Goal: Check status: Check status

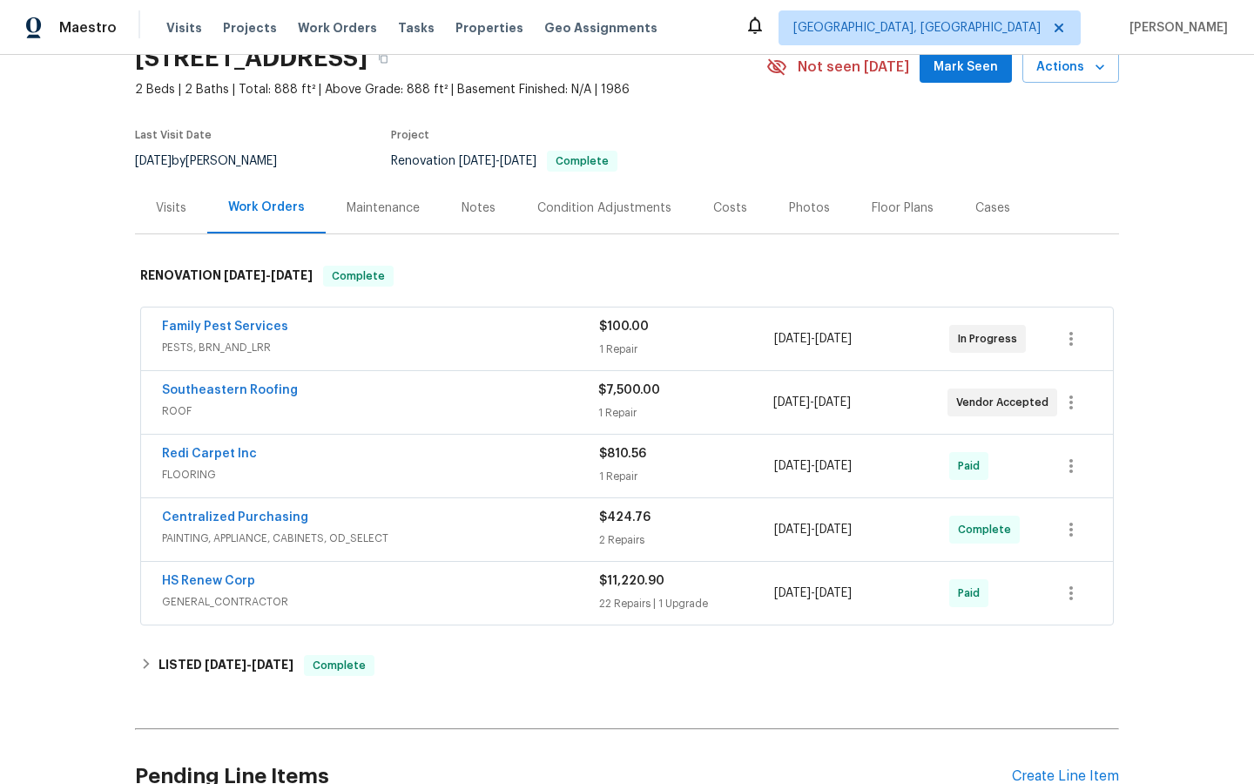
scroll to position [86, 0]
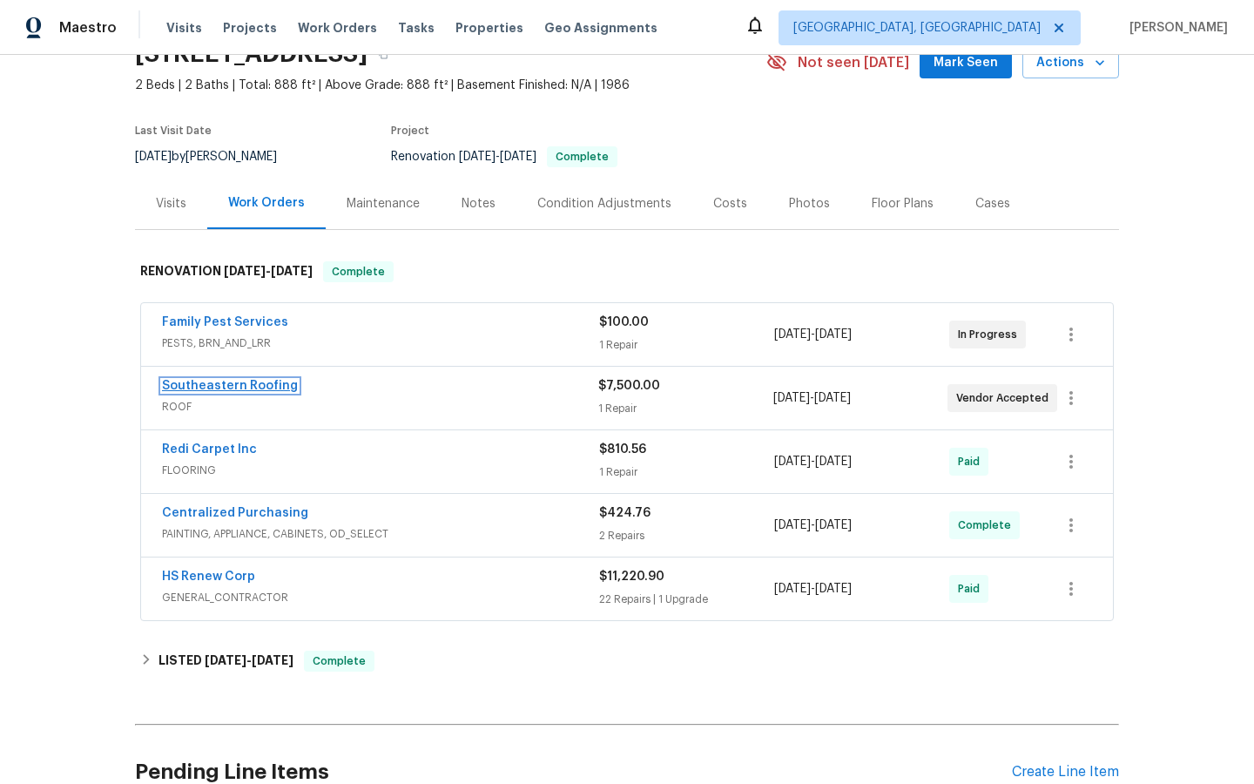
click at [220, 382] on link "Southeastern Roofing" at bounding box center [230, 386] width 136 height 12
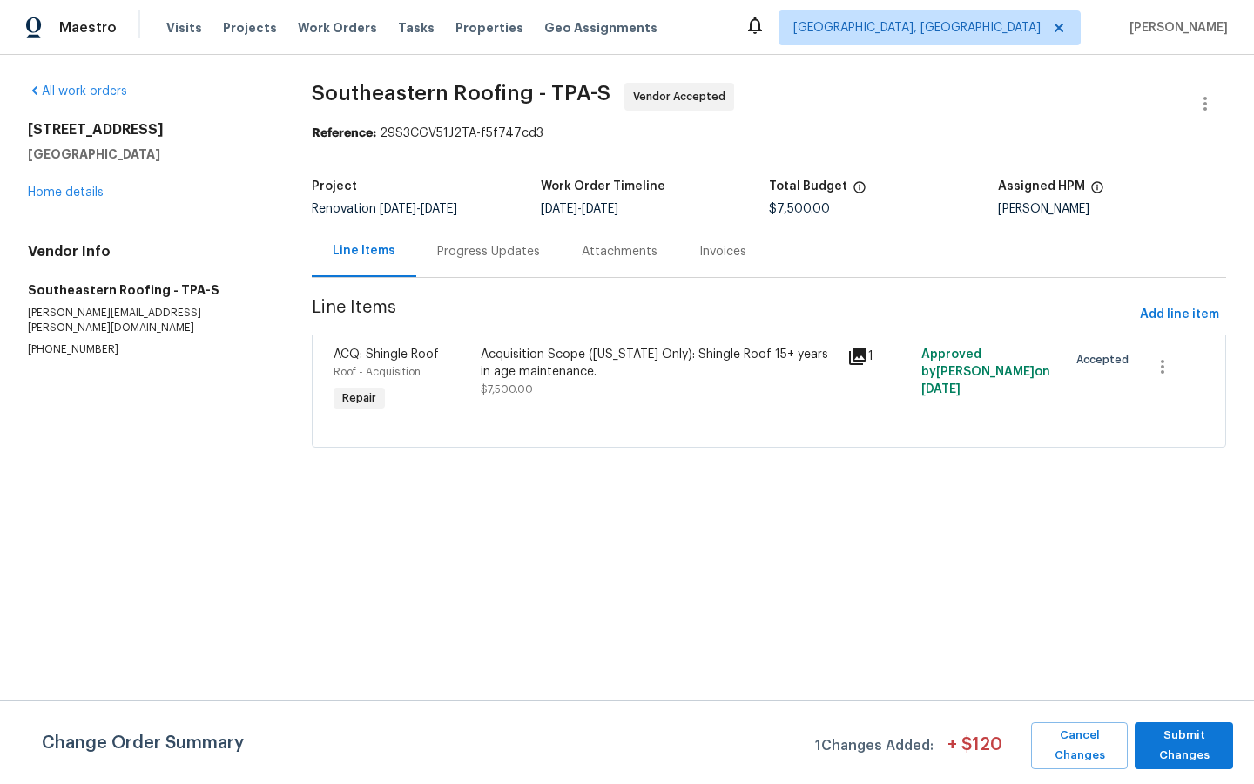
click at [475, 254] on div "Progress Updates" at bounding box center [488, 251] width 103 height 17
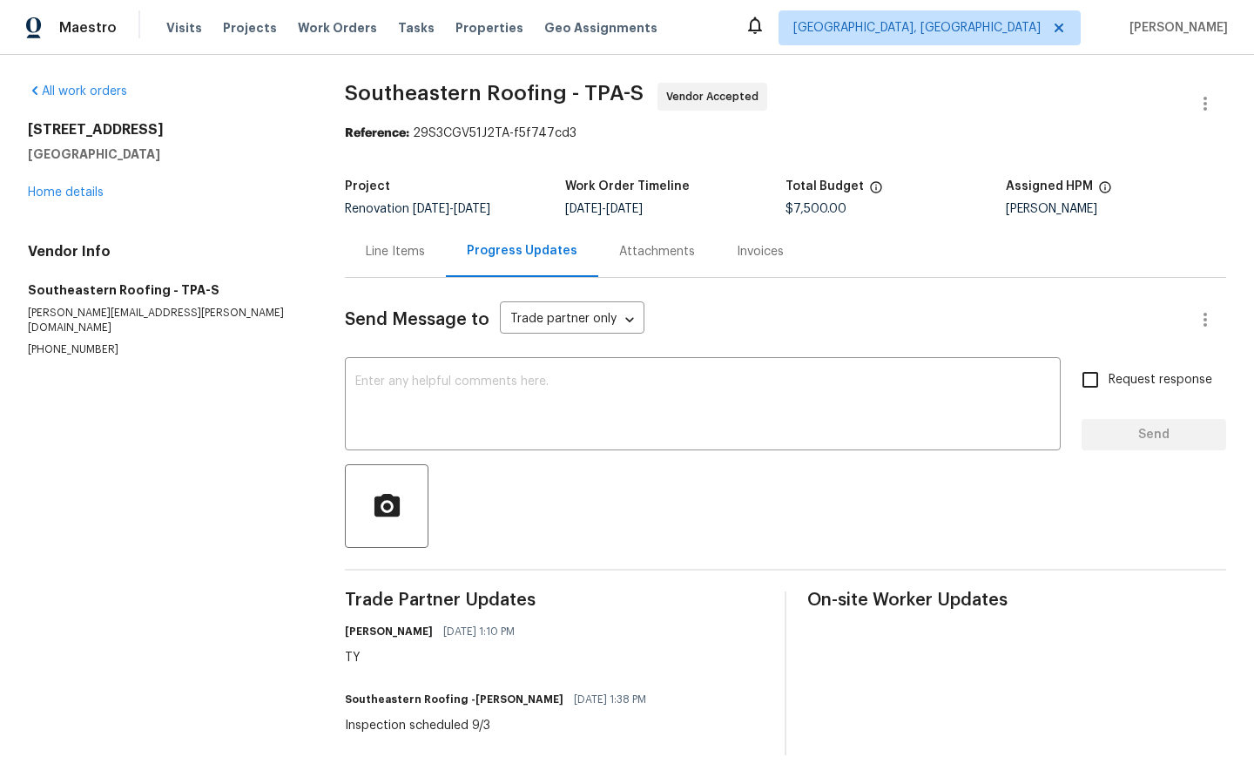
click at [655, 257] on div "Attachments" at bounding box center [657, 251] width 76 height 17
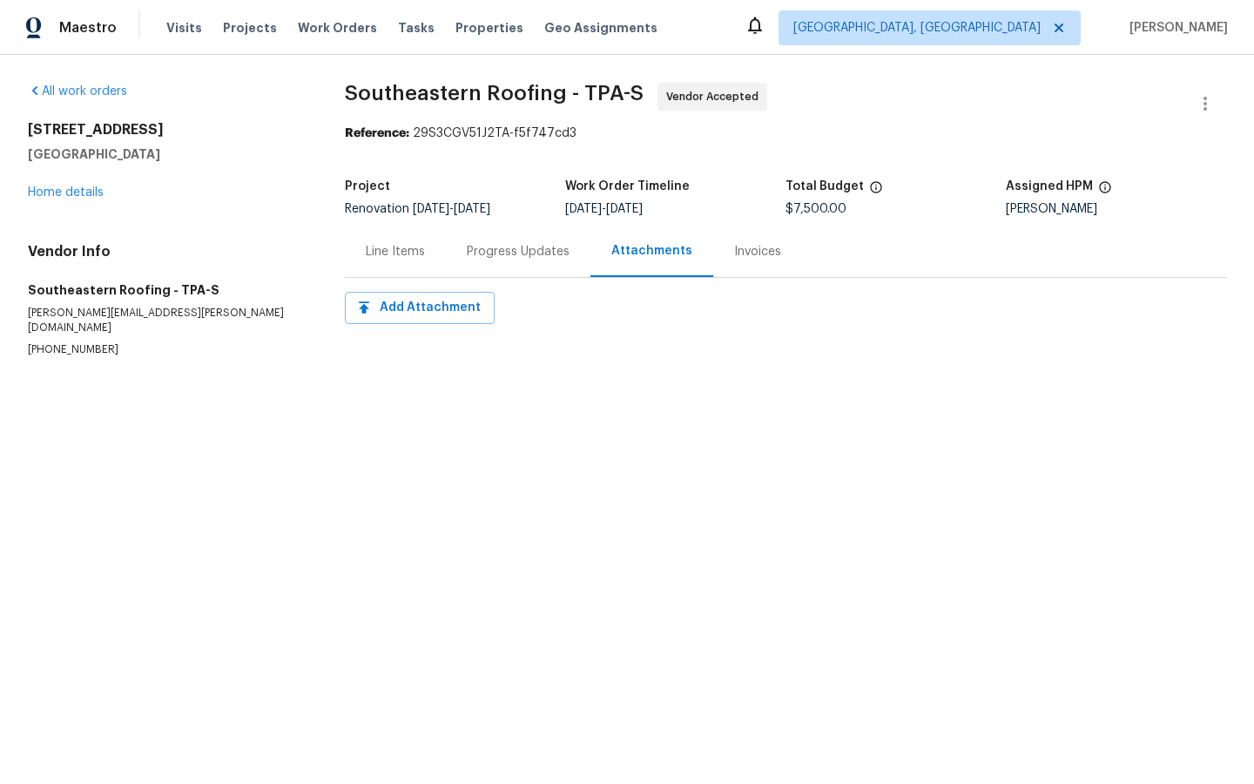
click at [525, 248] on div "Progress Updates" at bounding box center [518, 251] width 103 height 17
